Goal: Subscribe to service/newsletter

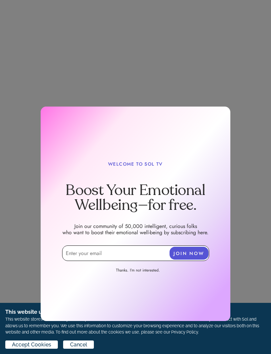
click at [107, 252] on input "email" at bounding box center [135, 254] width 147 height 16
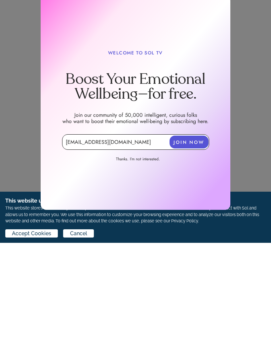
type input "[EMAIL_ADDRESS][DOMAIN_NAME]"
click at [194, 247] on button "JOIN NOW" at bounding box center [188, 253] width 39 height 13
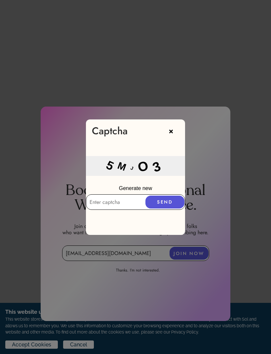
click at [103, 200] on input "text" at bounding box center [135, 202] width 99 height 16
type input "5MJo3"
click at [166, 199] on button "SEND" at bounding box center [164, 202] width 39 height 13
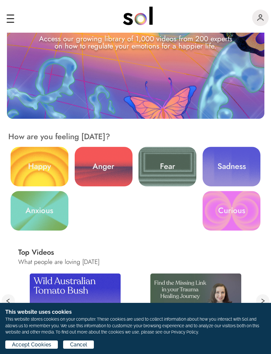
scroll to position [95, 0]
click at [49, 214] on link "Anxious" at bounding box center [40, 211] width 58 height 40
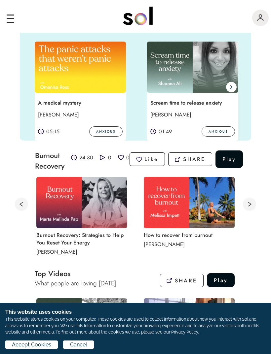
scroll to position [170, 0]
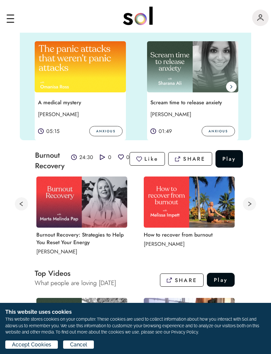
click at [199, 196] on img at bounding box center [189, 202] width 91 height 51
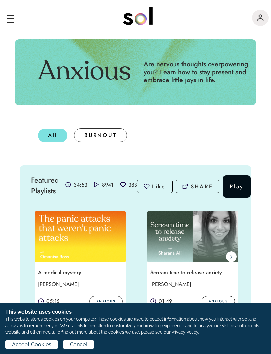
scroll to position [0, 0]
